Goal: Task Accomplishment & Management: Complete application form

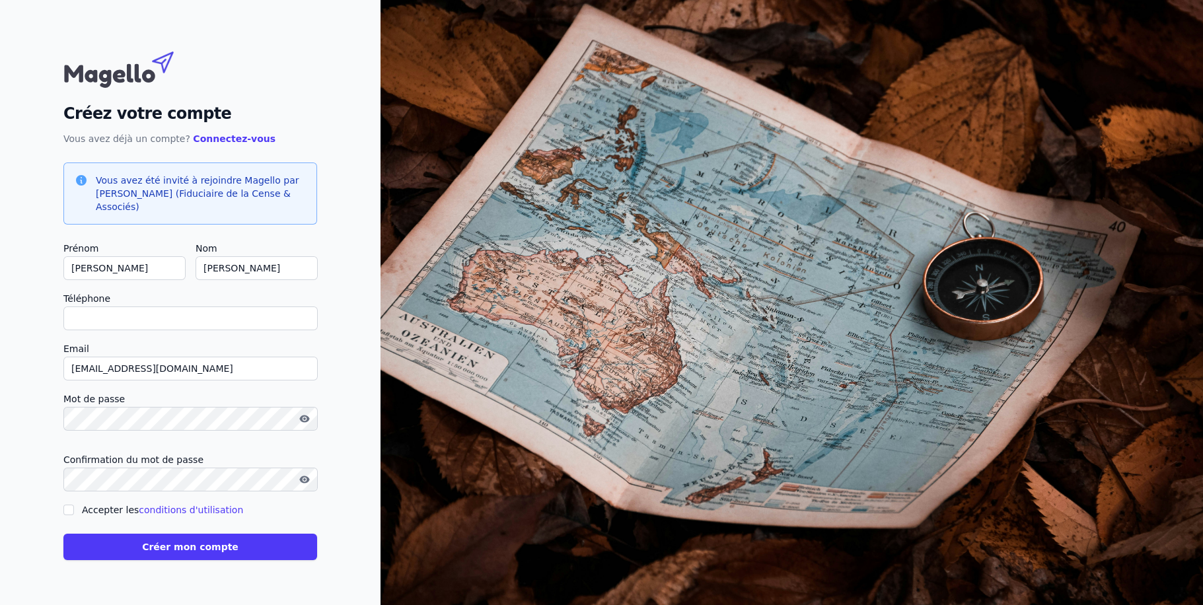
click at [228, 317] on input "Téléphone" at bounding box center [190, 319] width 254 height 24
type input "[PHONE_NUMBER]"
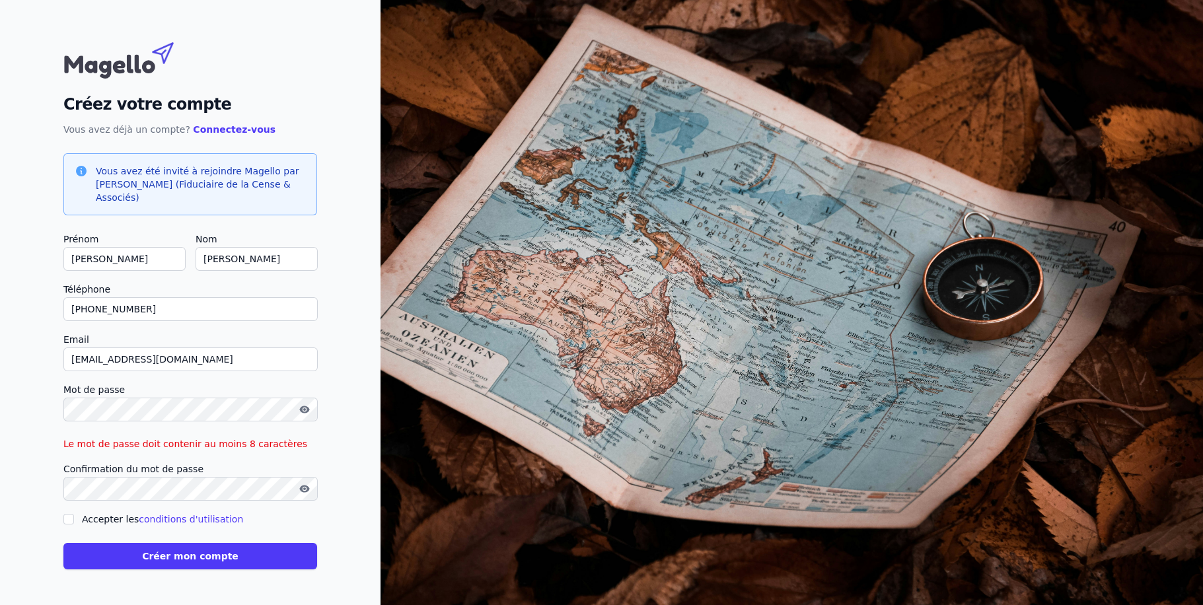
click at [334, 356] on div "Créez votre compte Vous avez déjà un compte? Connectez-vous Vous avez été invit…" at bounding box center [190, 302] width 381 height 605
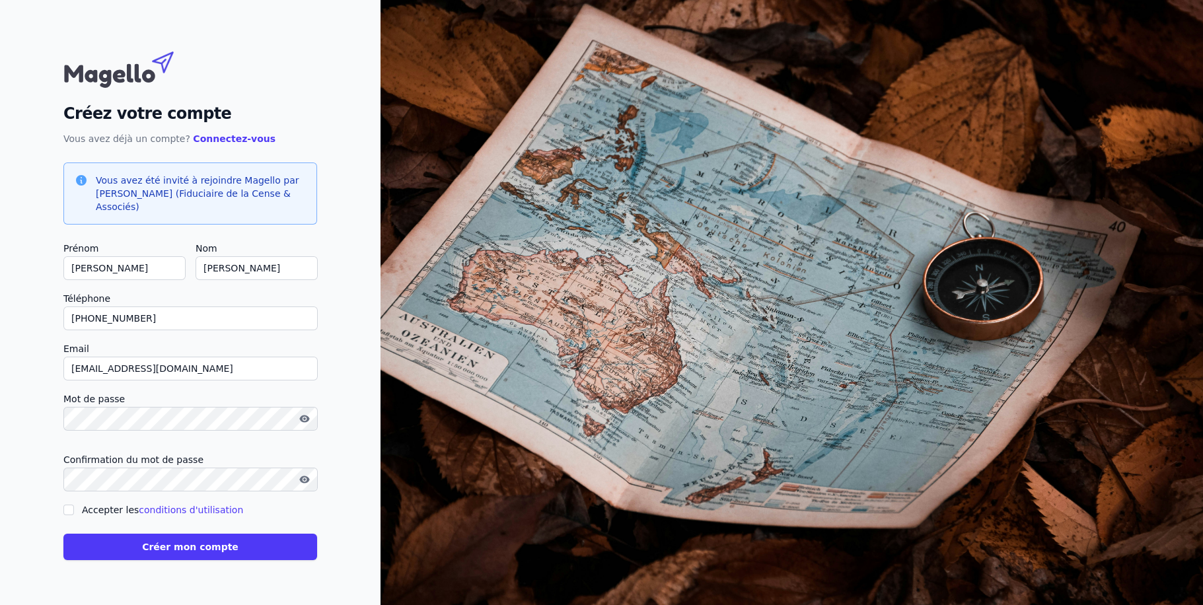
click at [304, 418] on icon "button" at bounding box center [304, 419] width 3 height 3
click at [84, 506] on label "Accepter les conditions d'utilisation" at bounding box center [162, 510] width 161 height 11
click at [74, 506] on input "Accepter les conditions d'utilisation" at bounding box center [68, 510] width 11 height 11
checkbox input "true"
click at [153, 550] on button "Créer mon compte" at bounding box center [190, 547] width 254 height 26
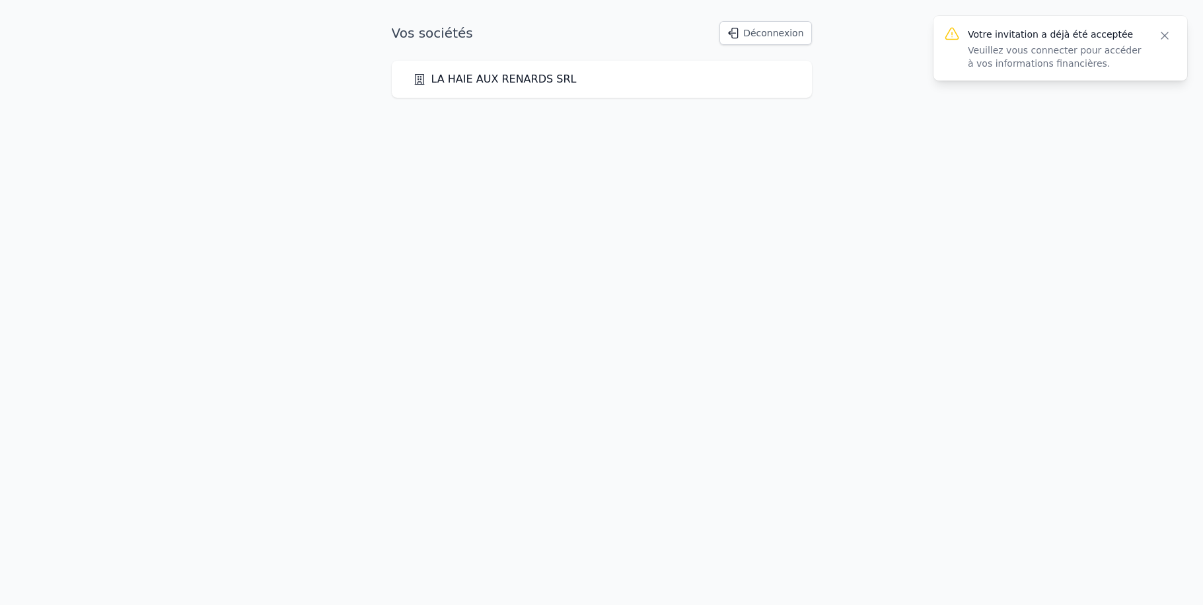
click at [1174, 35] on button "Close" at bounding box center [1165, 35] width 24 height 19
click at [597, 79] on div "LA HAIE AUX RENARDS SRL" at bounding box center [602, 79] width 378 height 16
click at [519, 72] on link "LA HAIE AUX RENARDS SRL" at bounding box center [495, 79] width 164 height 16
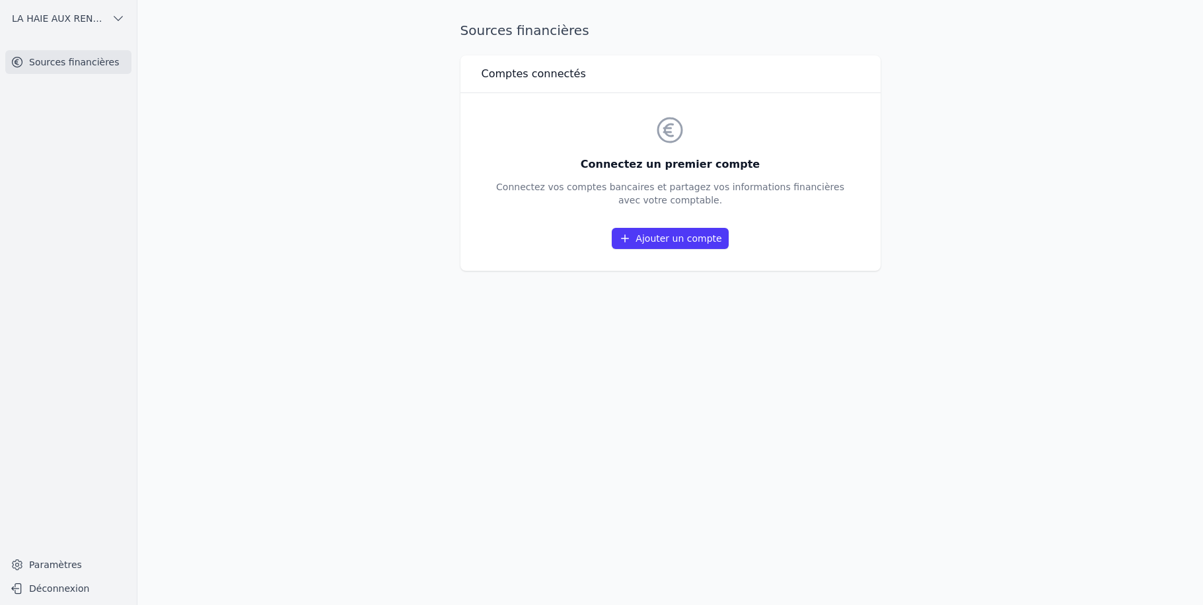
click at [650, 241] on link "Ajouter un compte" at bounding box center [670, 238] width 116 height 21
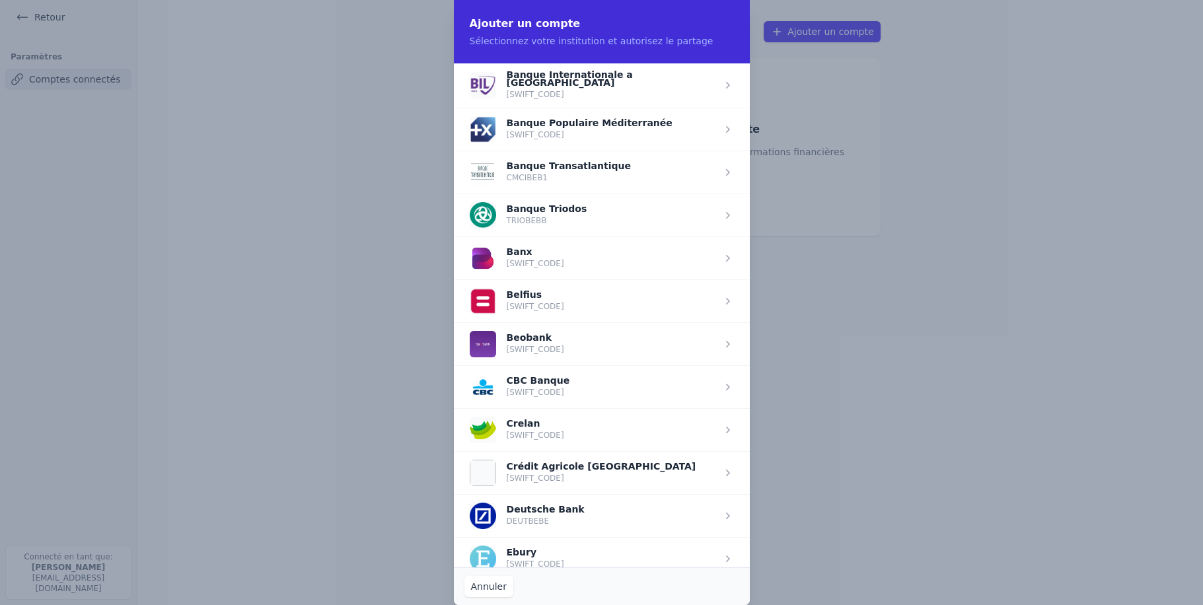
scroll to position [348, 0]
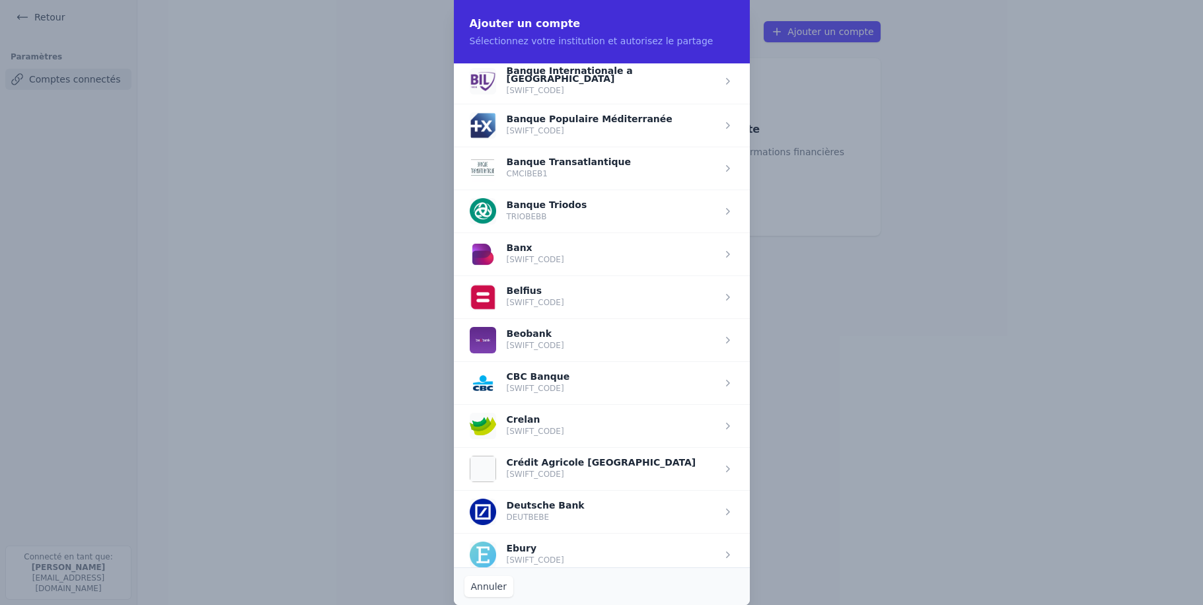
click at [533, 410] on span "button" at bounding box center [602, 425] width 296 height 43
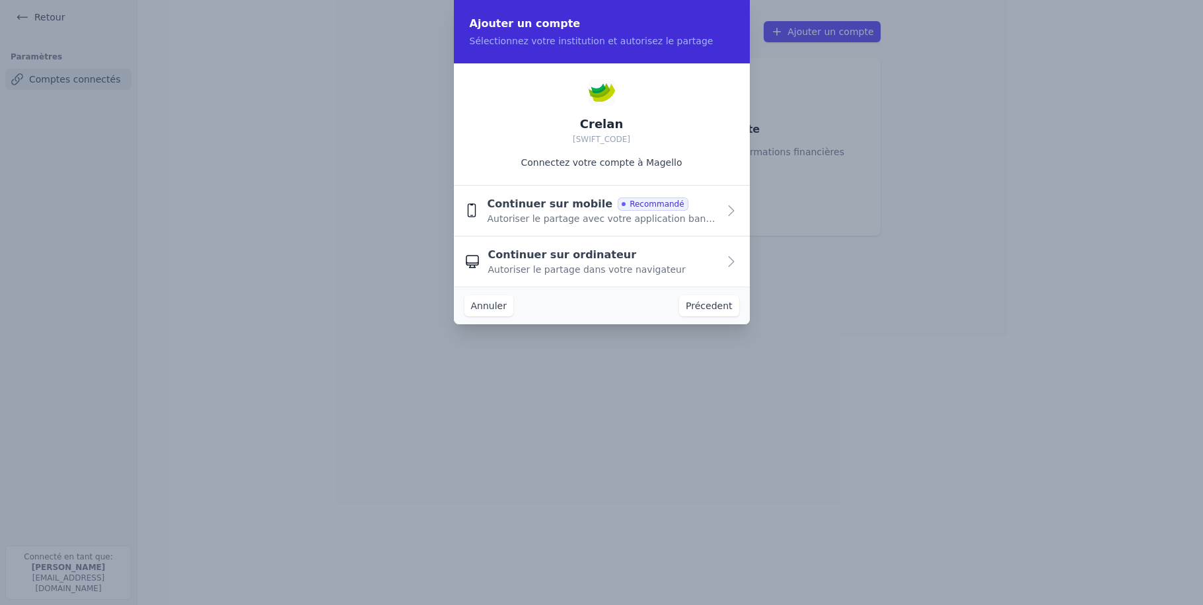
scroll to position [0, 0]
click at [492, 296] on button "Annuler" at bounding box center [489, 305] width 49 height 21
